Goal: Answer question/provide support

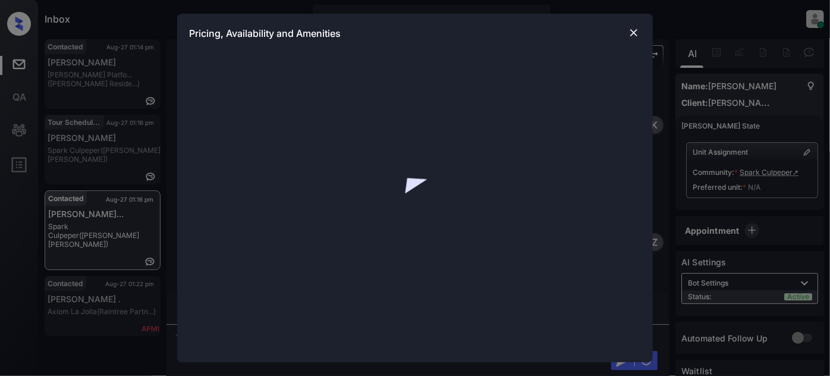
scroll to position [1088, 0]
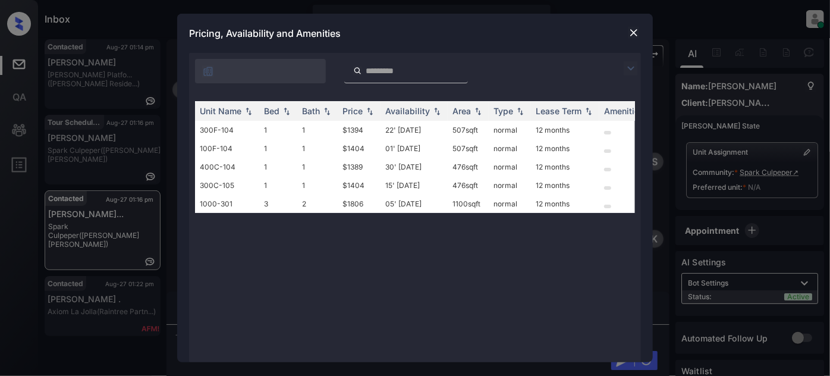
click at [629, 32] on img at bounding box center [634, 33] width 12 height 12
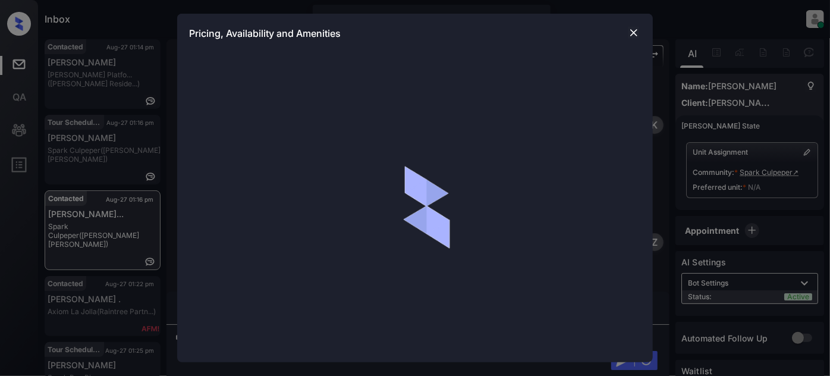
scroll to position [1088, 0]
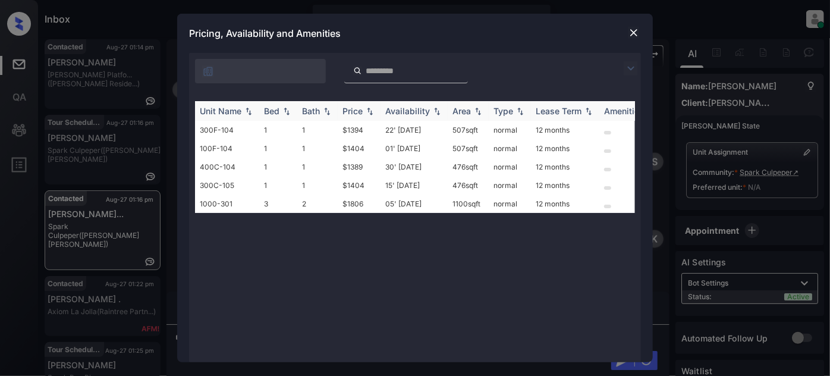
click at [358, 113] on div "Price" at bounding box center [353, 111] width 20 height 10
drag, startPoint x: 643, startPoint y: 30, endPoint x: 636, endPoint y: 30, distance: 7.2
click at [639, 30] on div "Pricing, Availability and Amenities" at bounding box center [415, 33] width 476 height 39
click at [636, 30] on img at bounding box center [634, 33] width 12 height 12
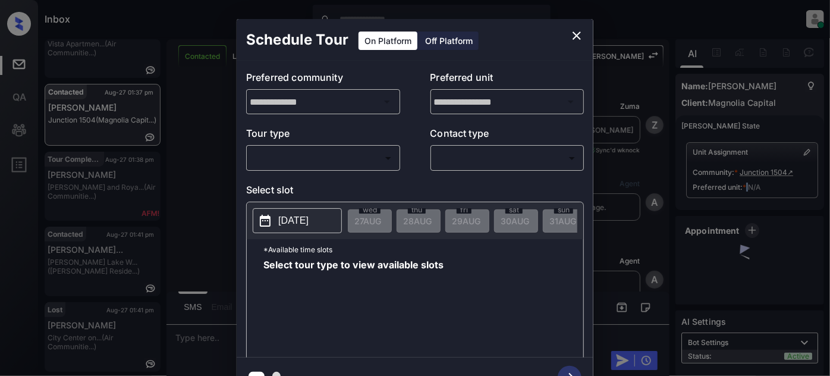
scroll to position [2021, 0]
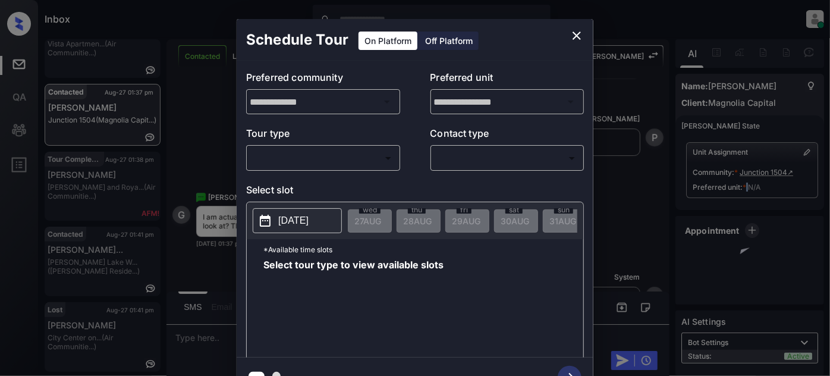
click at [356, 154] on body "Inbox [PERSON_NAME] Online Set yourself offline Set yourself on break Profile S…" at bounding box center [415, 188] width 830 height 376
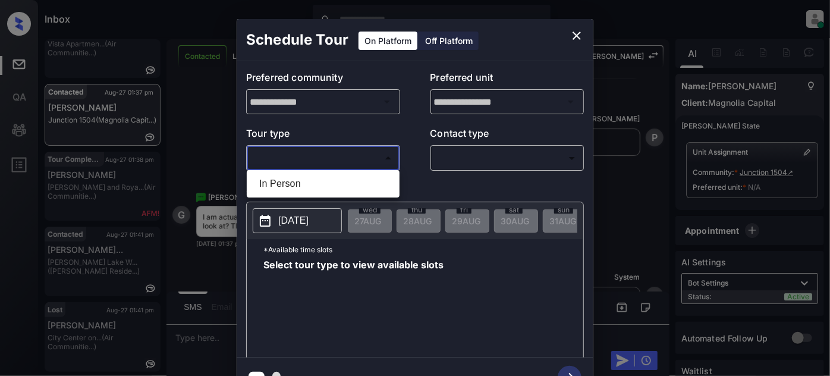
click at [576, 32] on div at bounding box center [415, 188] width 830 height 376
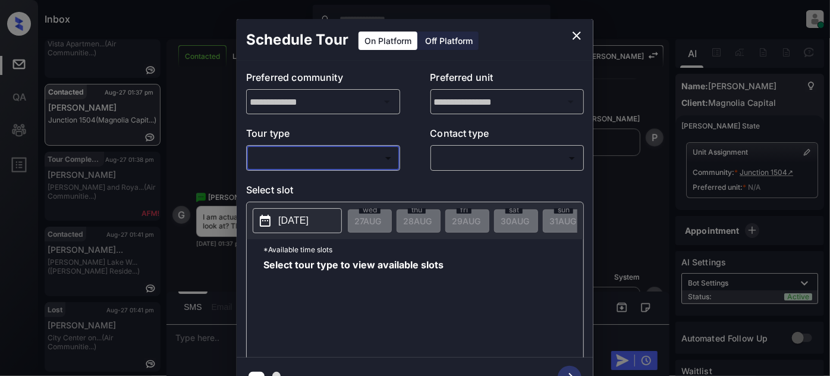
click at [578, 36] on icon "close" at bounding box center [577, 36] width 14 height 14
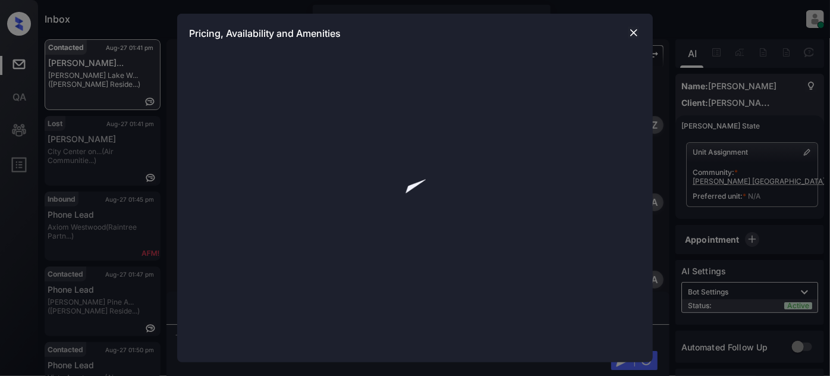
scroll to position [1433, 0]
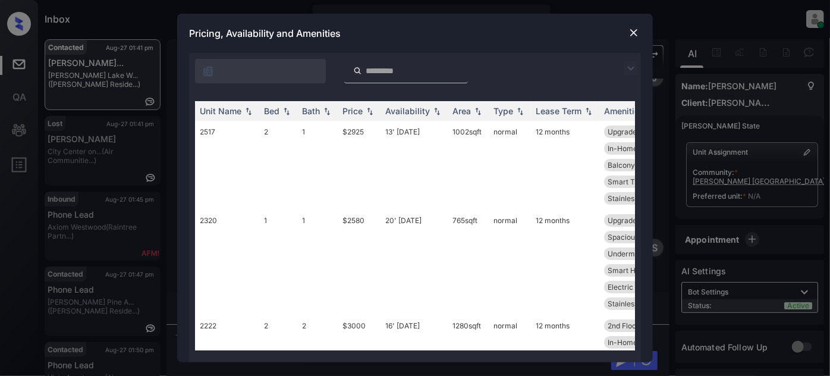
click at [629, 68] on img at bounding box center [631, 68] width 14 height 14
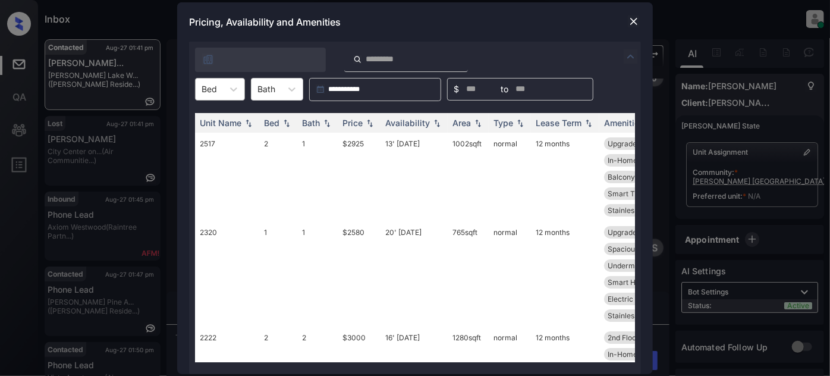
click at [211, 84] on div at bounding box center [209, 89] width 15 height 12
click at [206, 136] on div "1" at bounding box center [220, 139] width 50 height 21
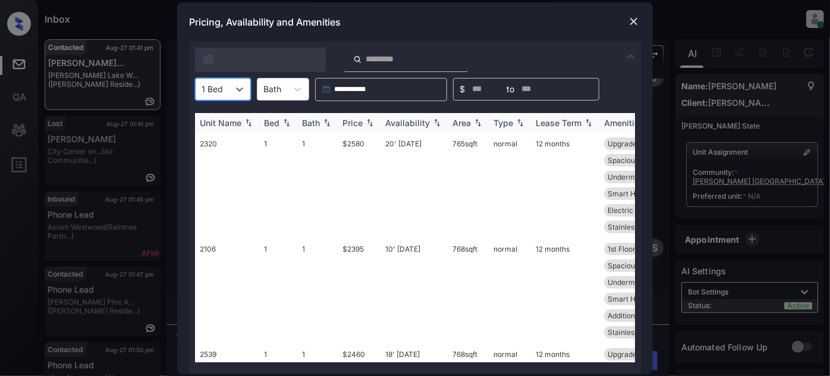
click at [365, 123] on img at bounding box center [370, 122] width 12 height 8
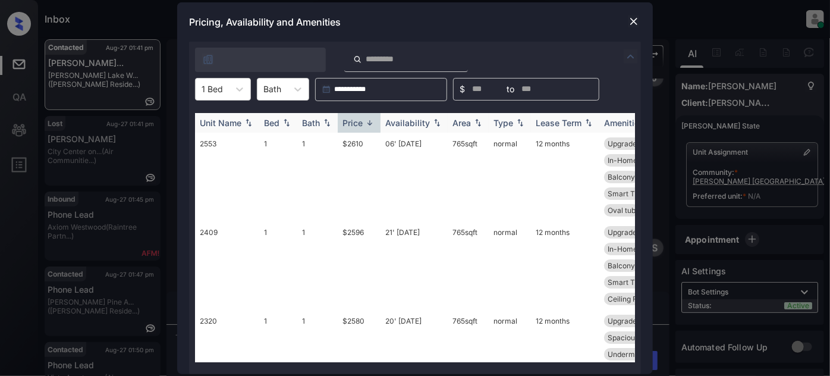
click at [365, 123] on img at bounding box center [370, 122] width 12 height 9
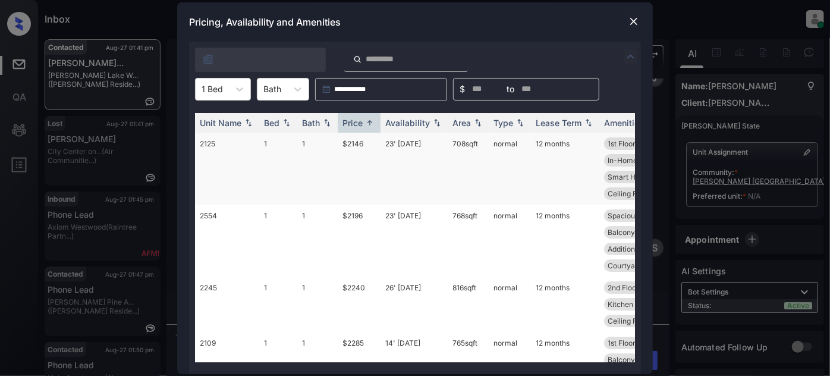
click at [418, 143] on td "23' Aug 25" at bounding box center [414, 169] width 67 height 72
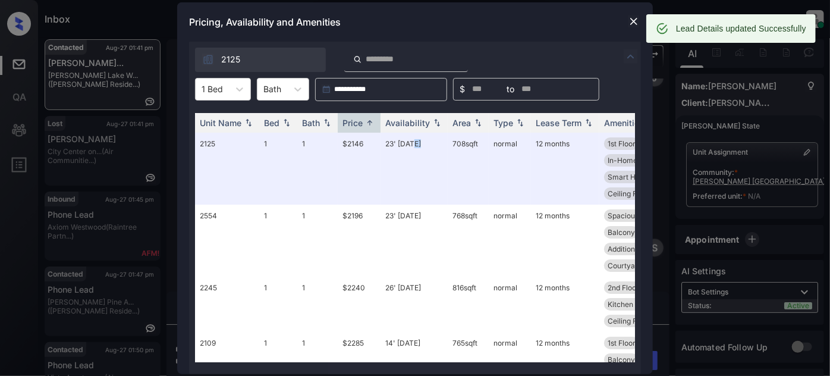
click at [631, 23] on img at bounding box center [634, 21] width 12 height 12
